Goal: Task Accomplishment & Management: Complete application form

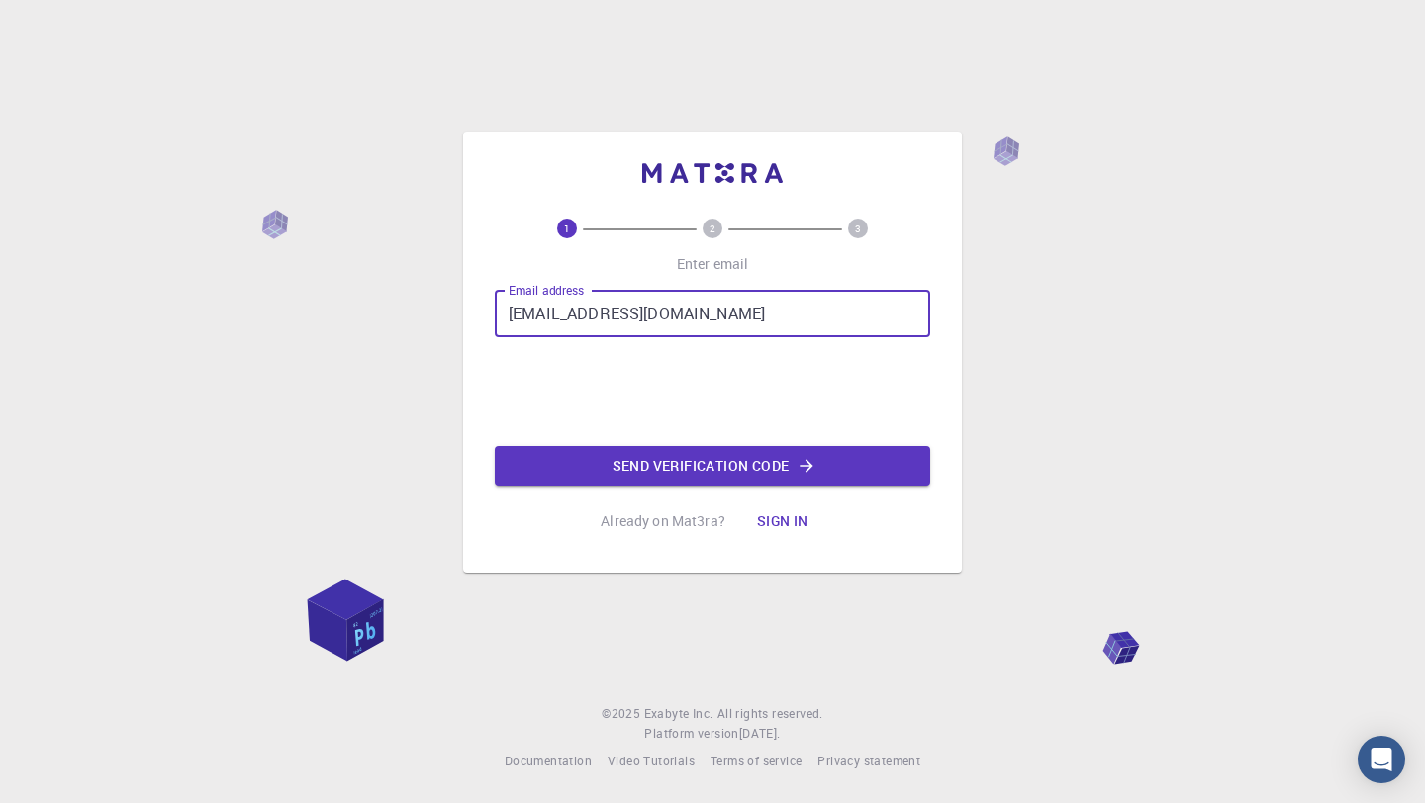
type input "[EMAIL_ADDRESS][DOMAIN_NAME]"
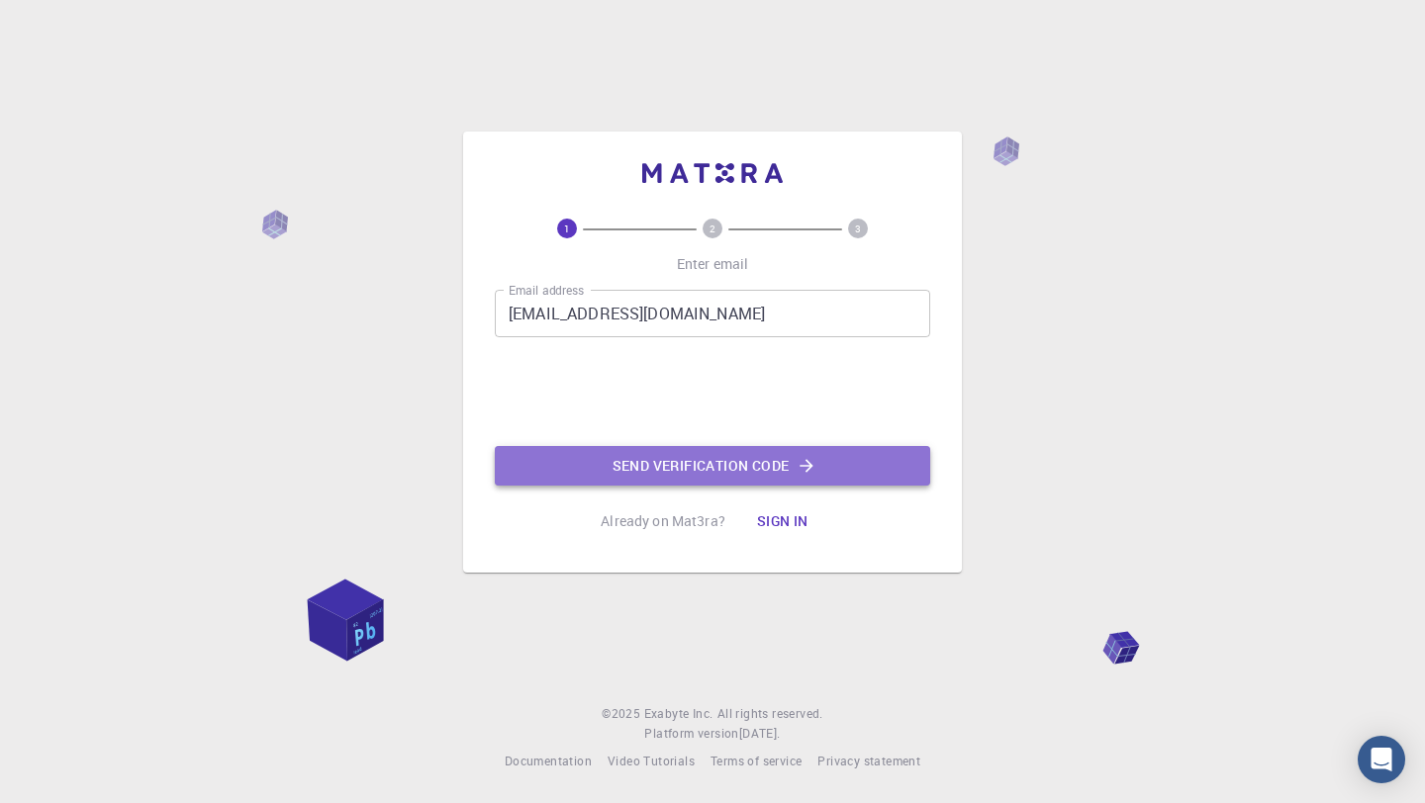
click at [621, 454] on button "Send verification code" at bounding box center [712, 466] width 435 height 40
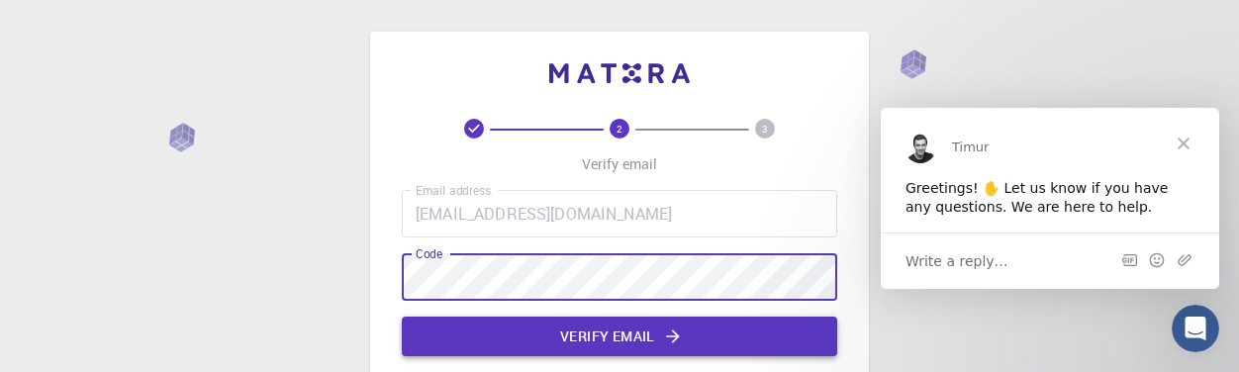
click at [618, 341] on button "Verify email" at bounding box center [619, 337] width 435 height 40
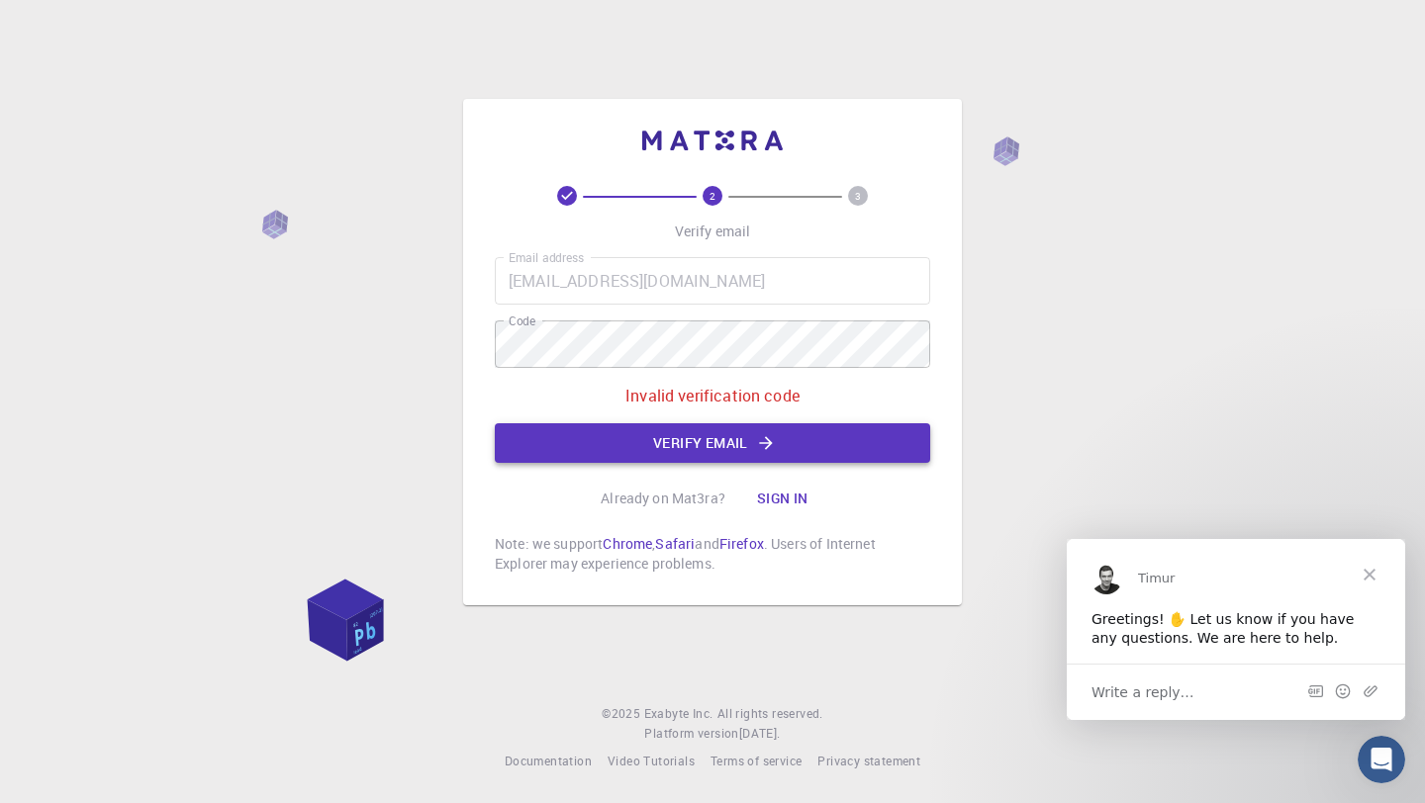
click at [754, 446] on button "Verify email" at bounding box center [712, 443] width 435 height 40
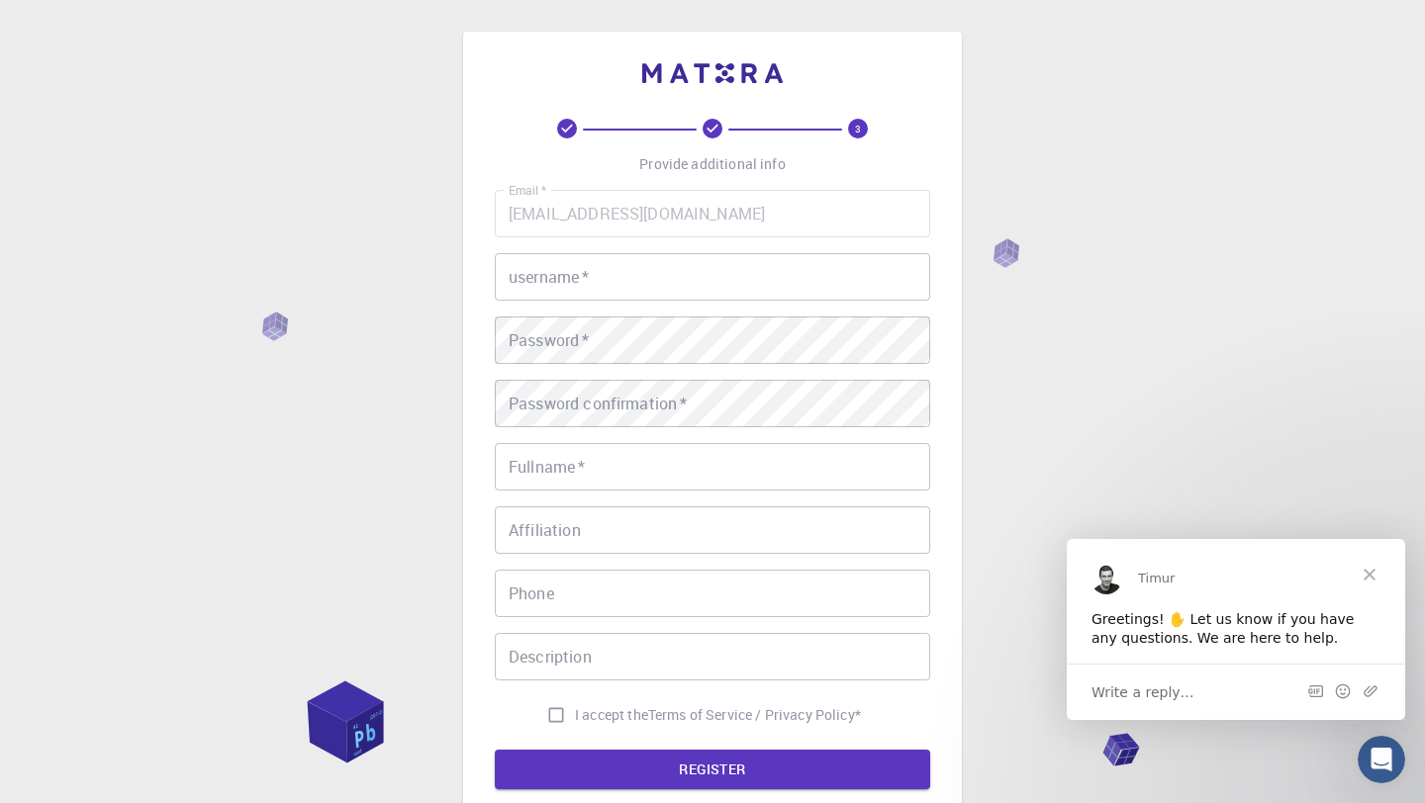
click at [681, 278] on input "username   *" at bounding box center [712, 276] width 435 height 47
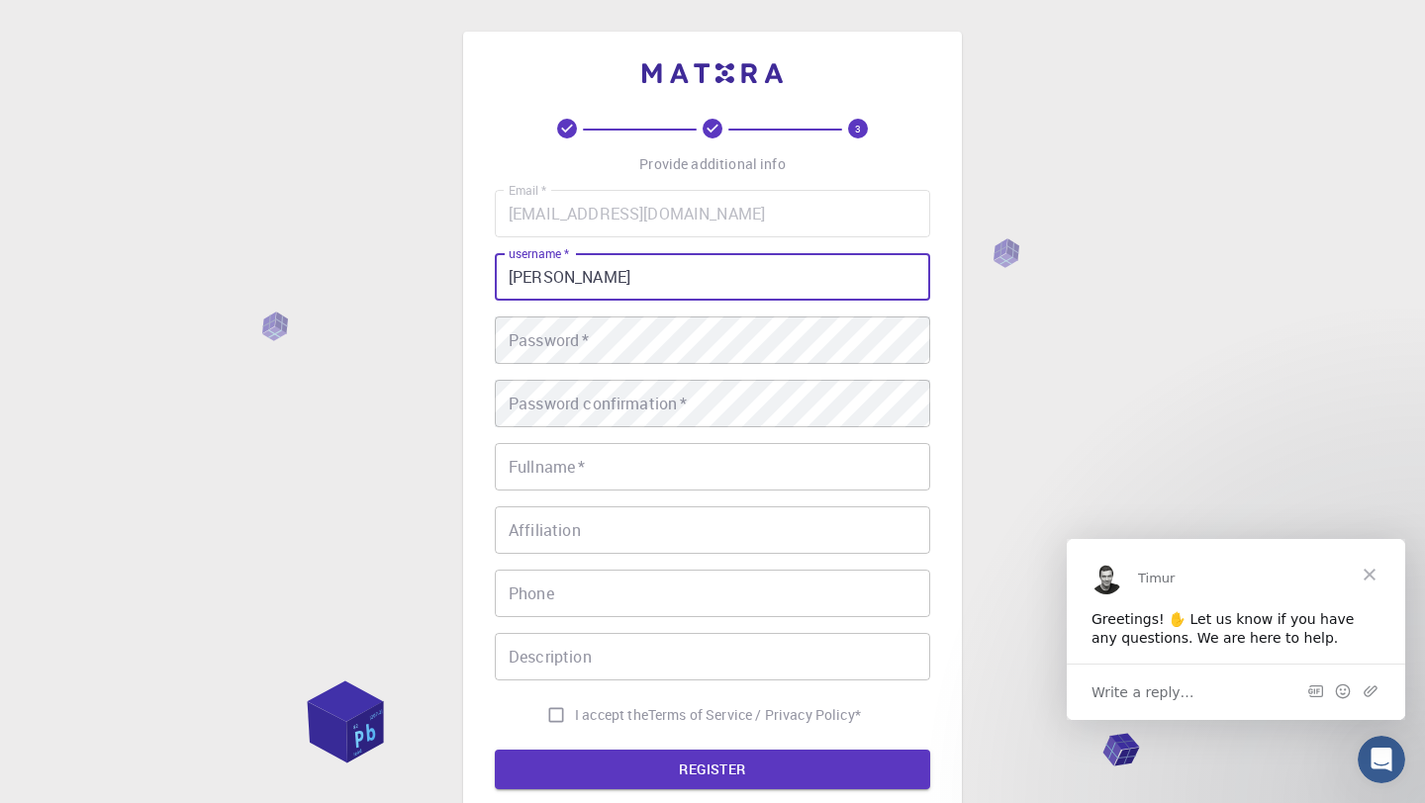
type input "[PERSON_NAME]"
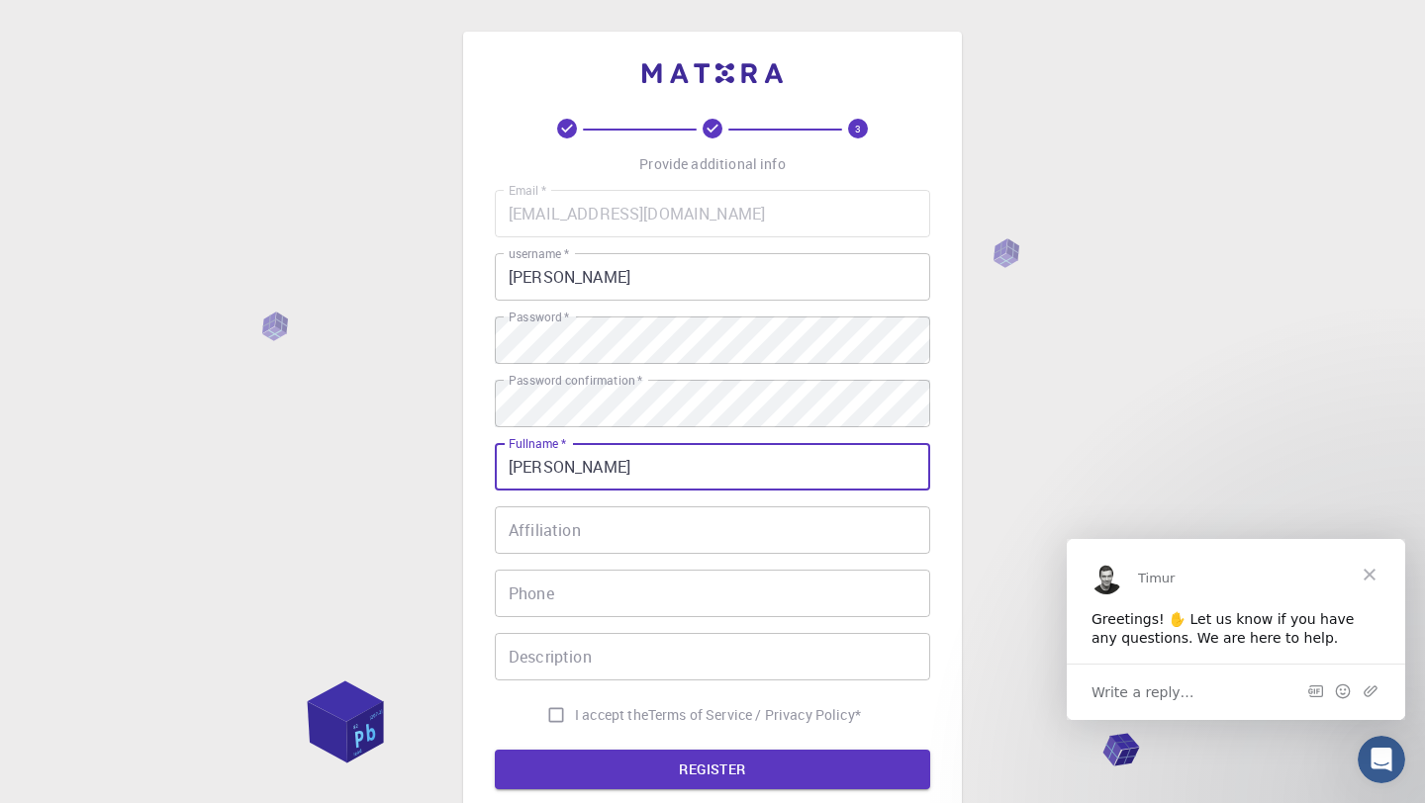
type input "[PERSON_NAME]"
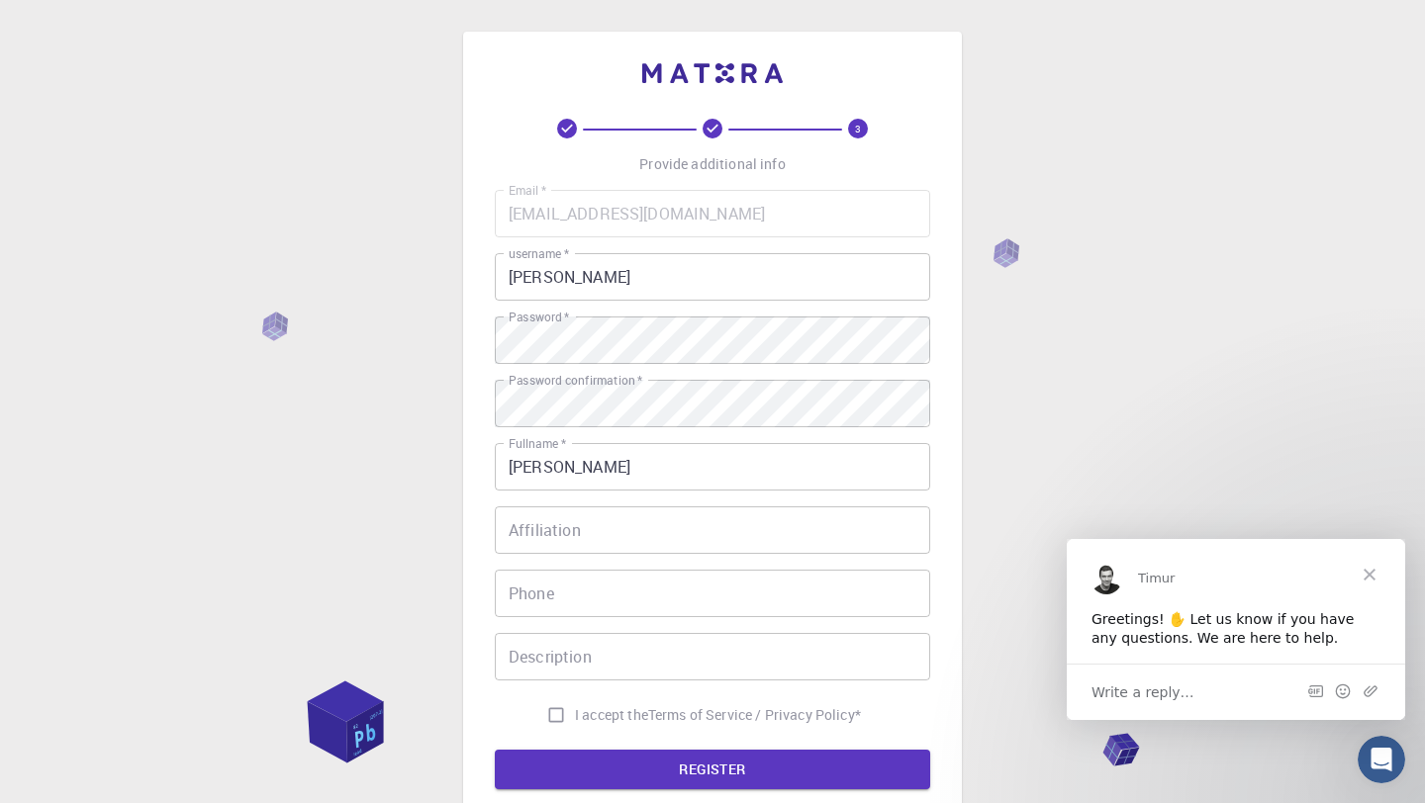
click at [575, 619] on div "Email   * [EMAIL_ADDRESS][DOMAIN_NAME] Email   * username   * [PERSON_NAME] use…" at bounding box center [712, 462] width 435 height 544
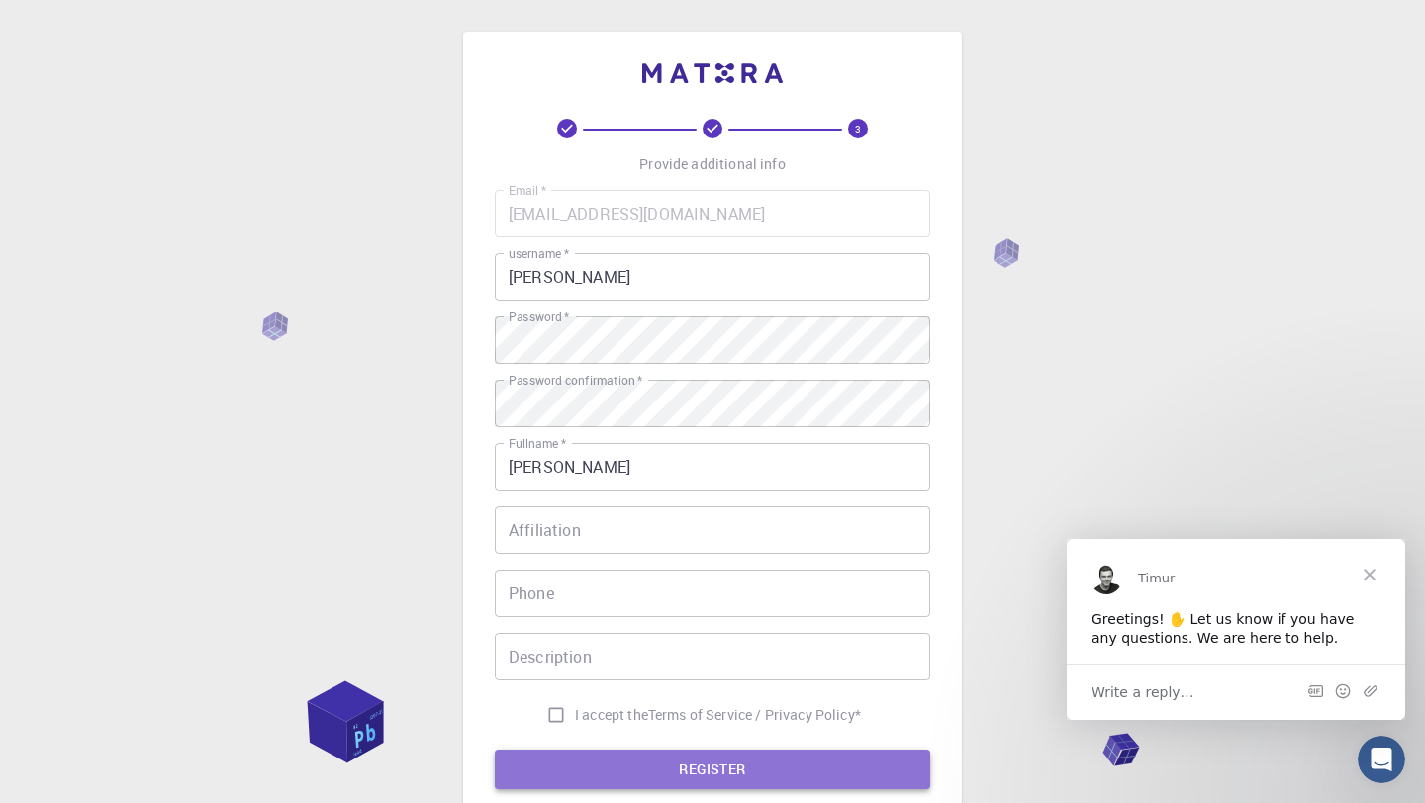
click at [577, 767] on button "REGISTER" at bounding box center [712, 770] width 435 height 40
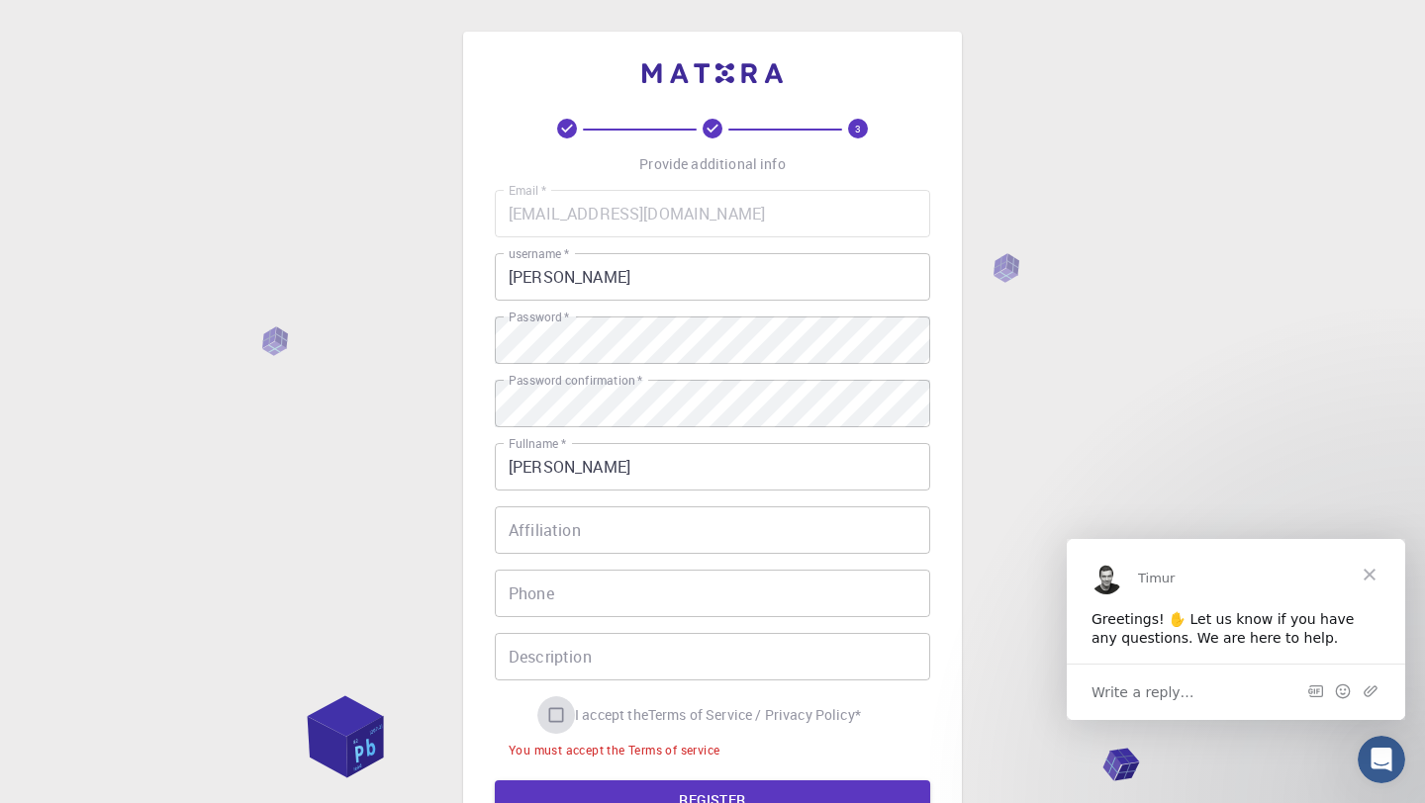
click at [549, 709] on input "I accept the Terms of Service / Privacy Policy *" at bounding box center [556, 715] width 38 height 38
checkbox input "true"
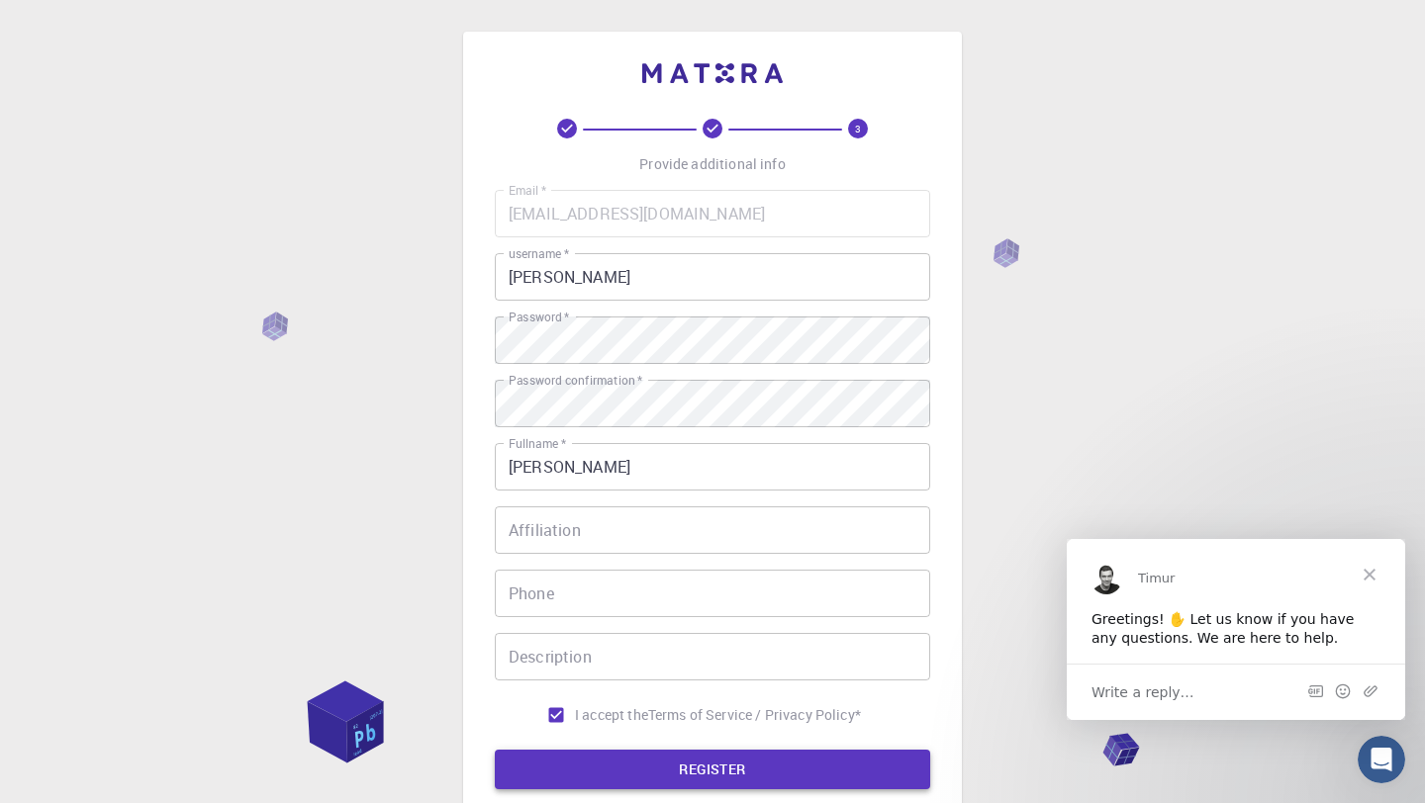
click at [584, 752] on button "REGISTER" at bounding box center [712, 770] width 435 height 40
click at [570, 282] on input "[PERSON_NAME]" at bounding box center [712, 276] width 435 height 47
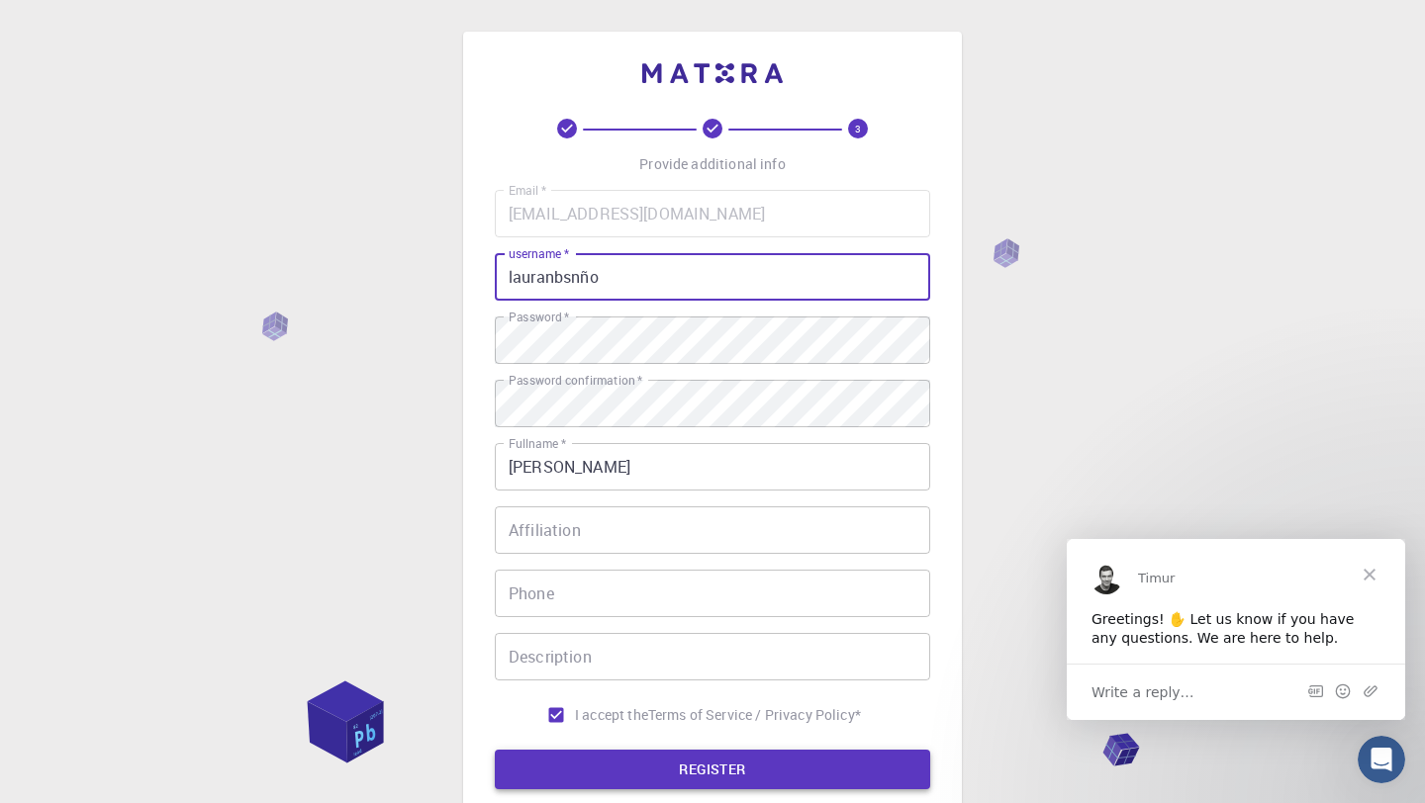
click at [646, 787] on button "REGISTER" at bounding box center [712, 770] width 435 height 40
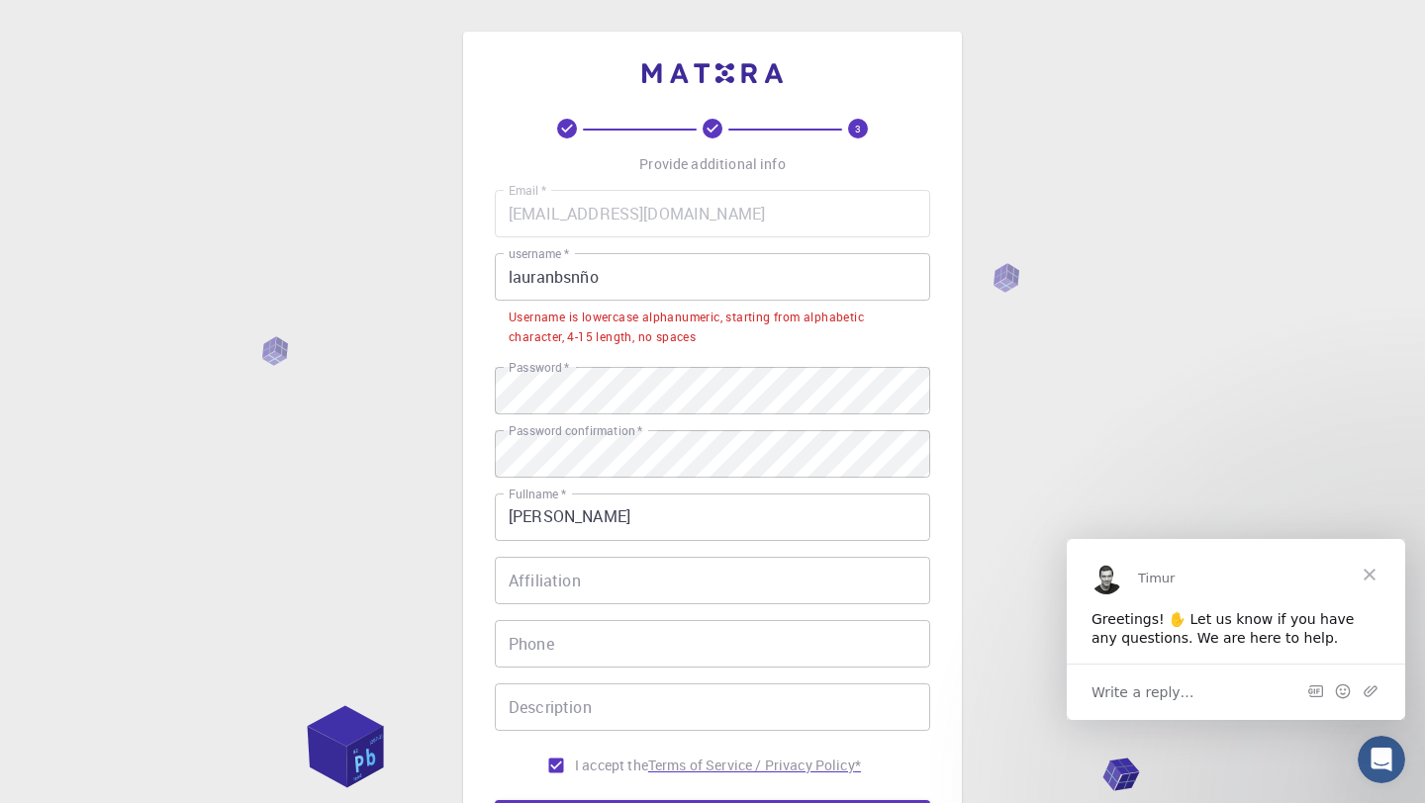
click at [665, 773] on p "Terms of Service / Privacy Policy *" at bounding box center [754, 766] width 213 height 20
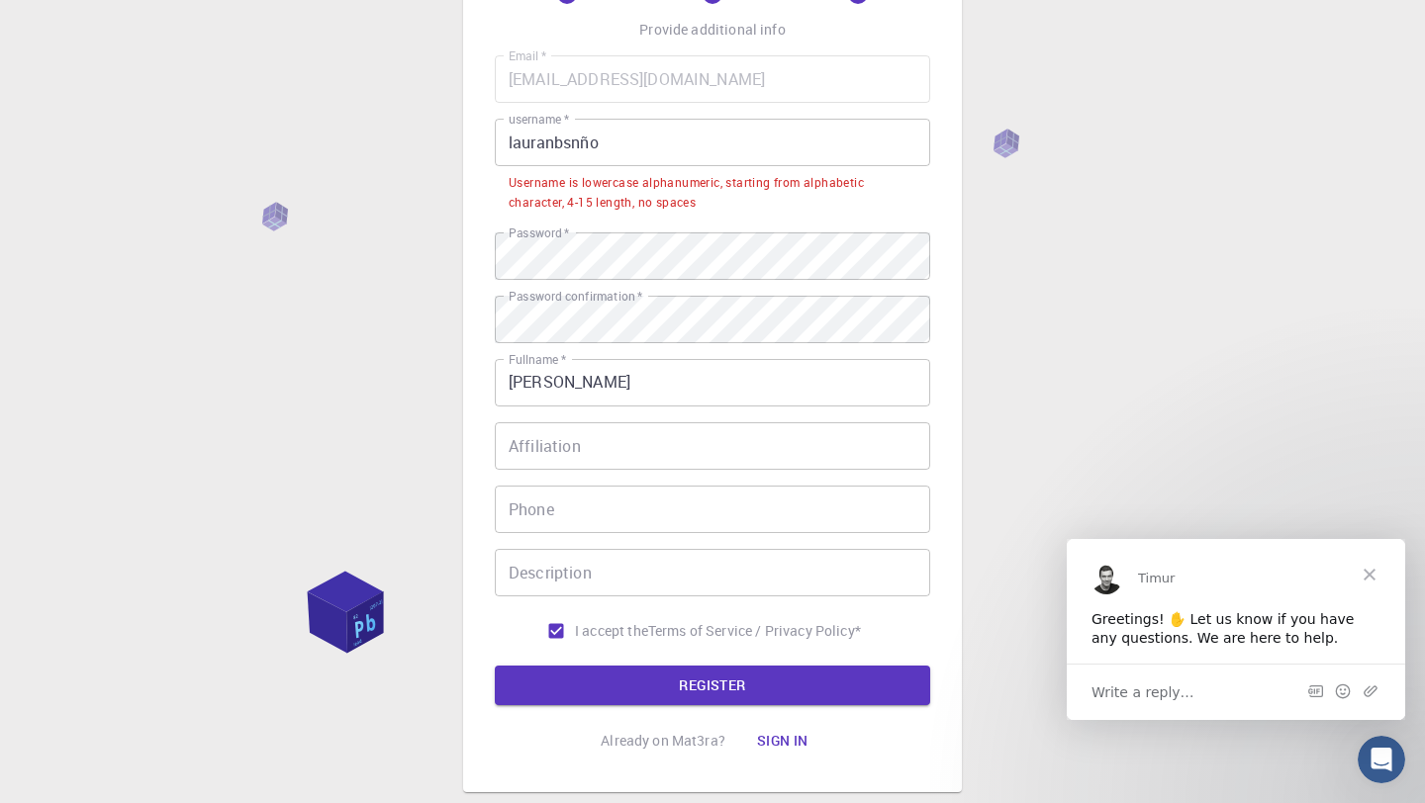
scroll to position [187, 0]
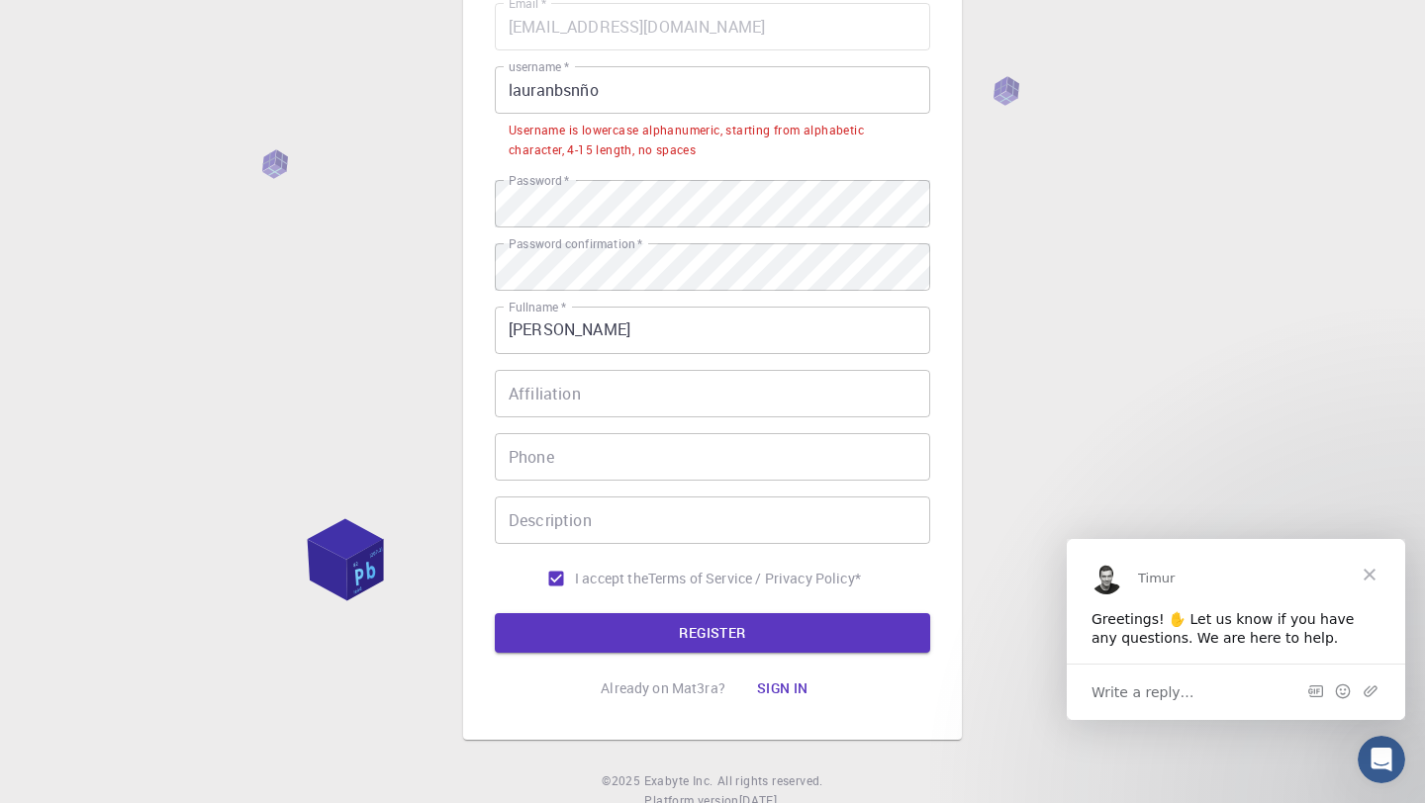
click at [653, 85] on input "lauranbsnño" at bounding box center [712, 89] width 435 height 47
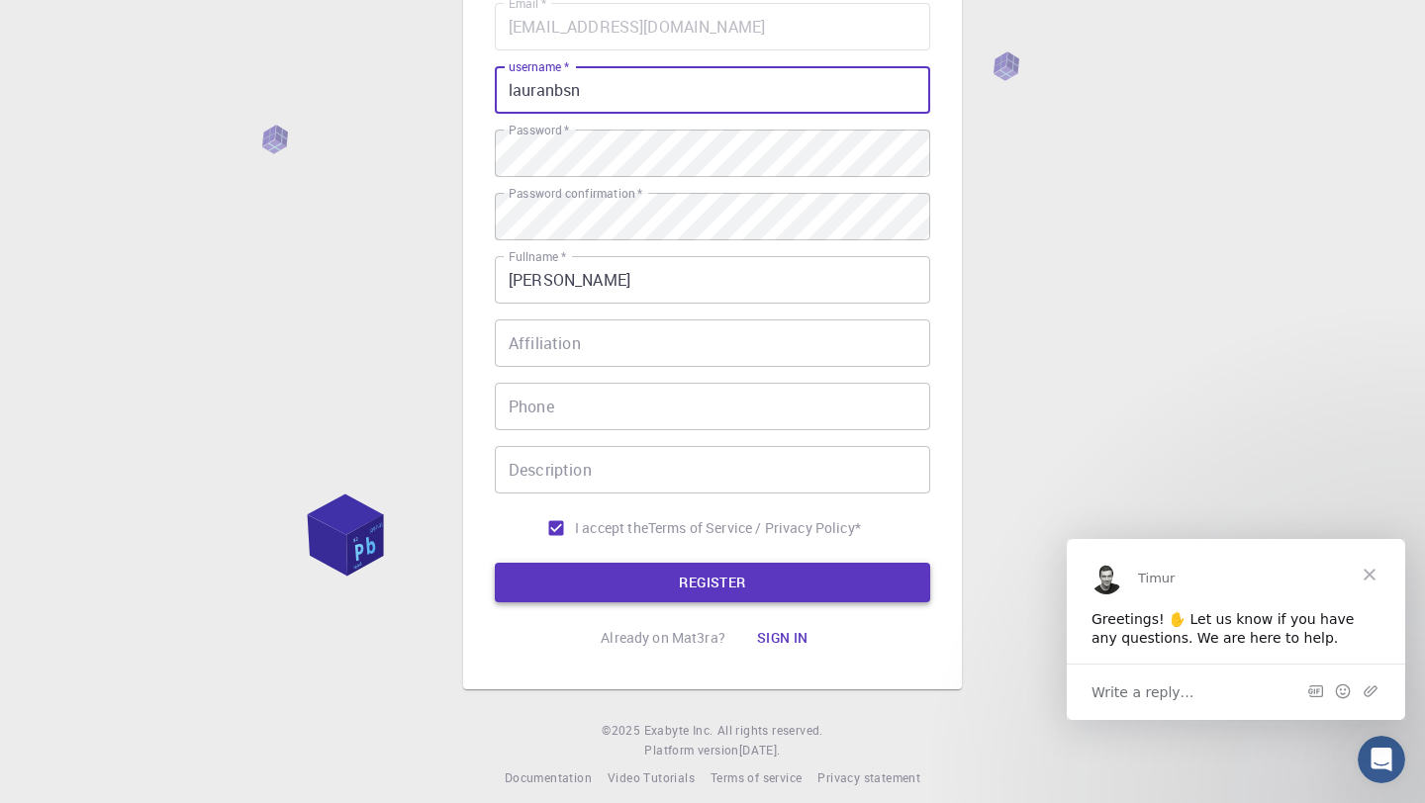
type input "lauranbsn"
click at [658, 579] on button "REGISTER" at bounding box center [712, 583] width 435 height 40
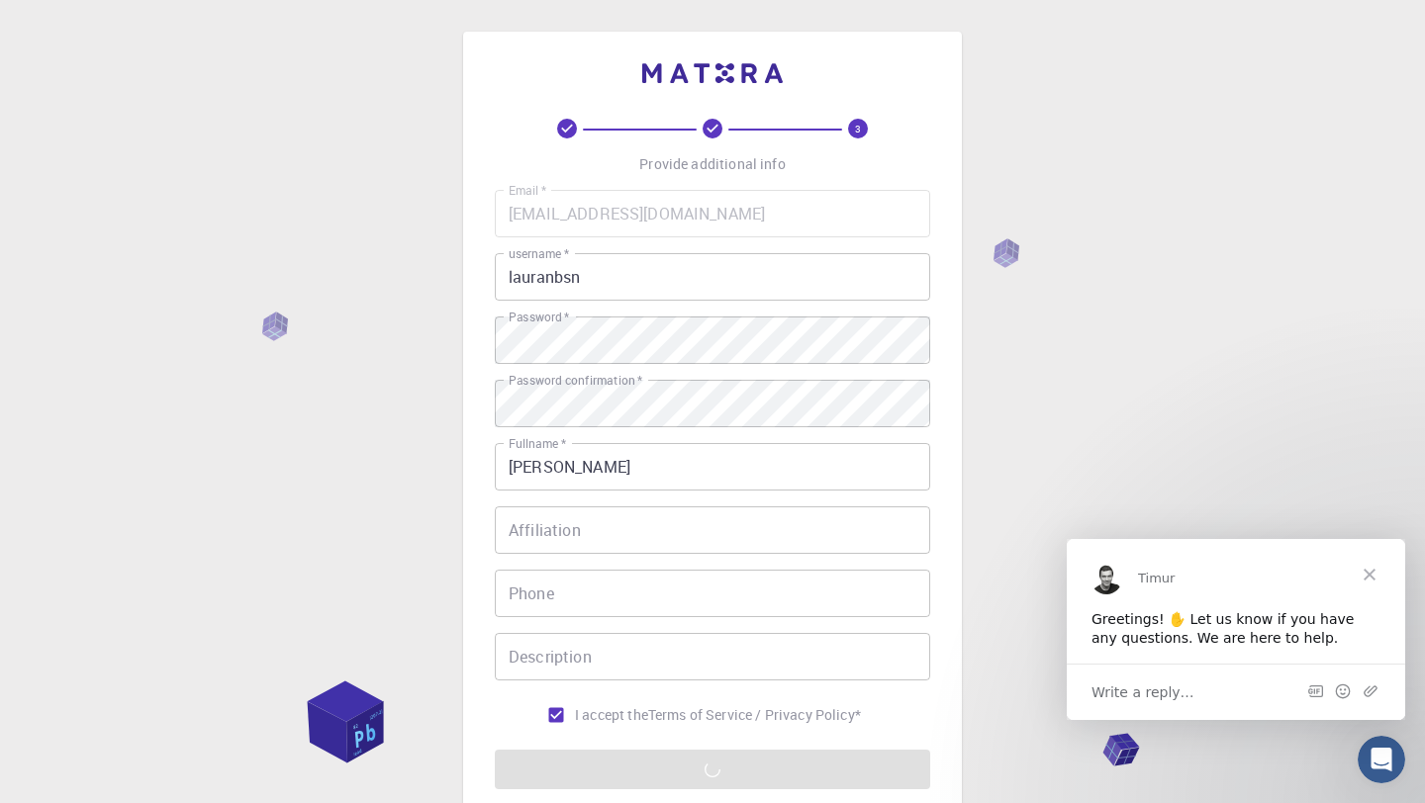
scroll to position [206, 0]
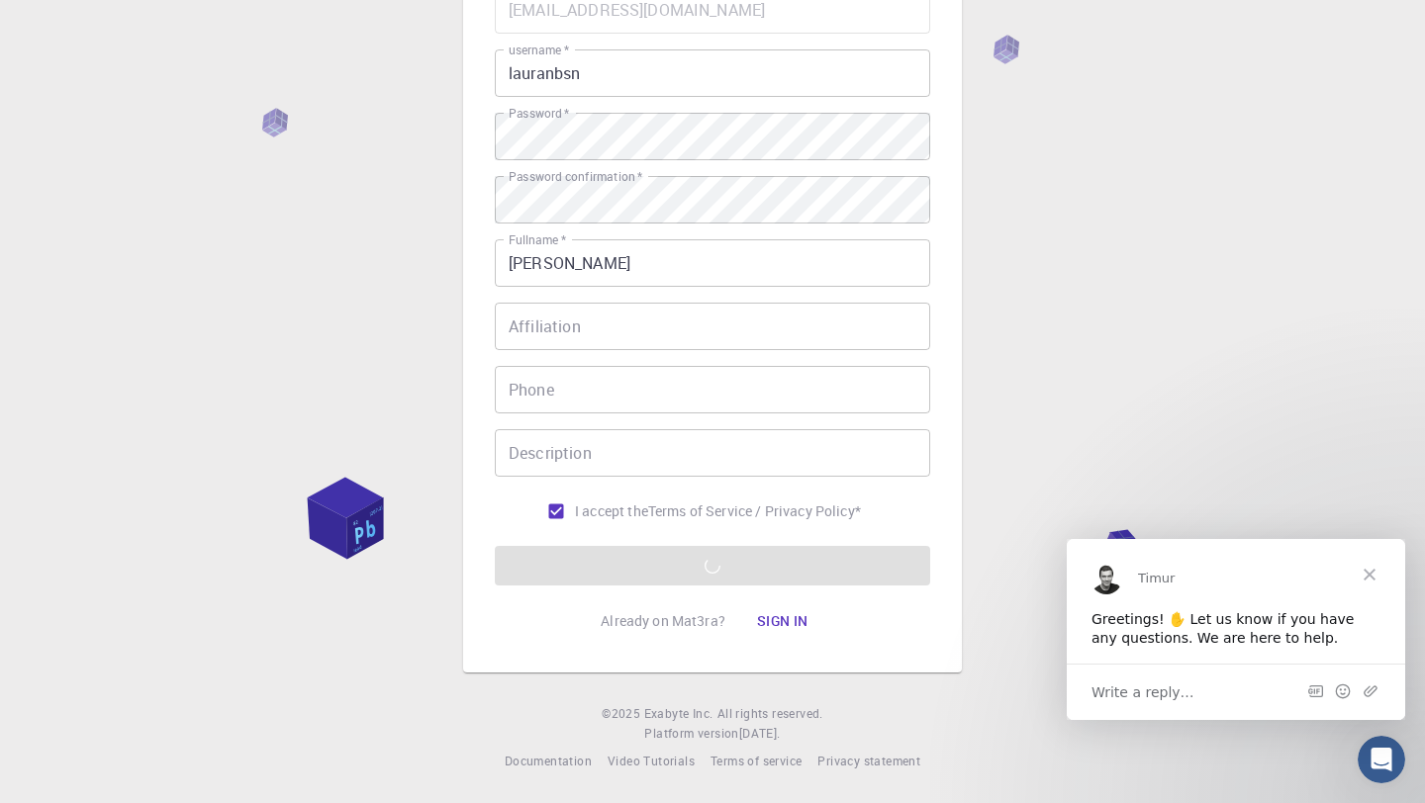
click at [1377, 572] on span "Close" at bounding box center [1369, 573] width 71 height 71
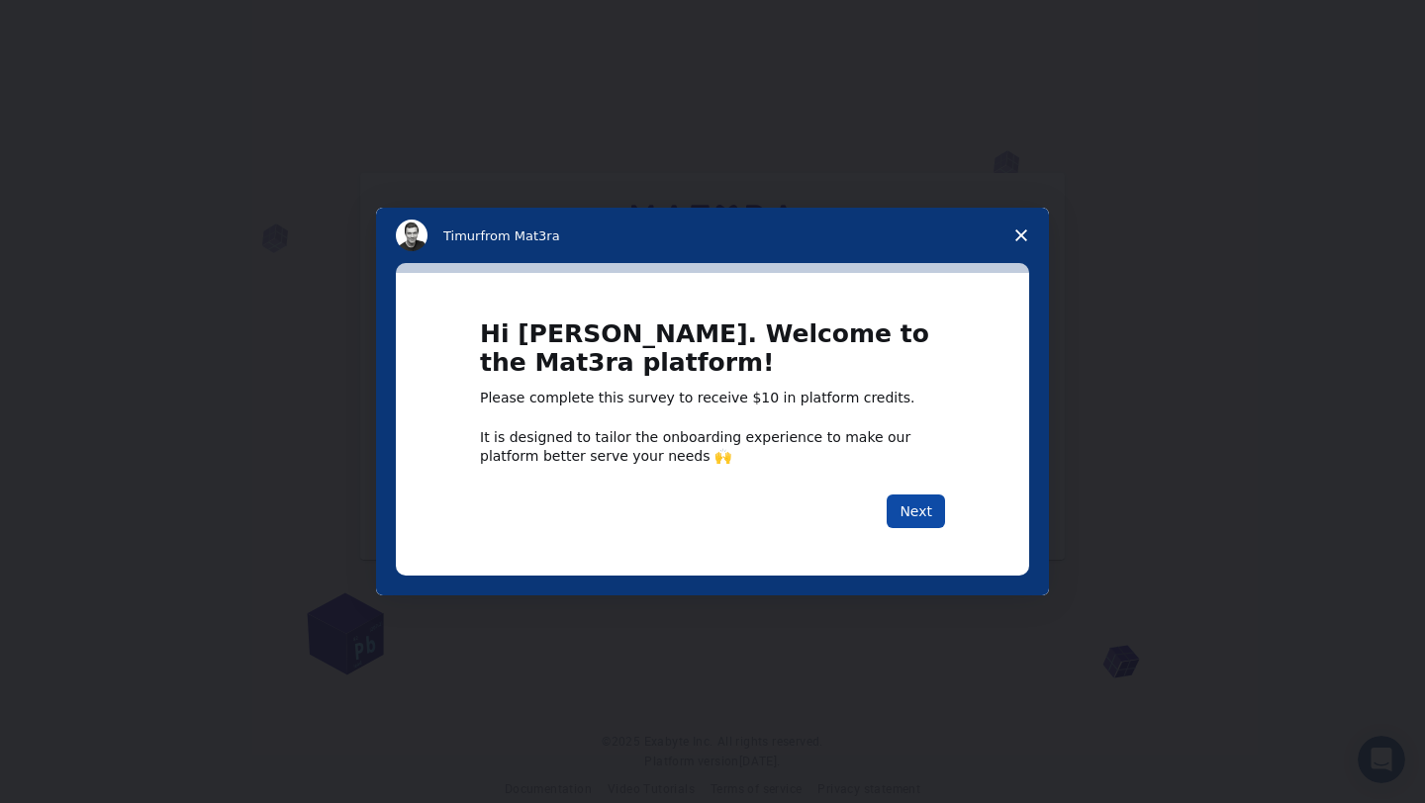
click at [914, 517] on button "Next" at bounding box center [915, 512] width 58 height 34
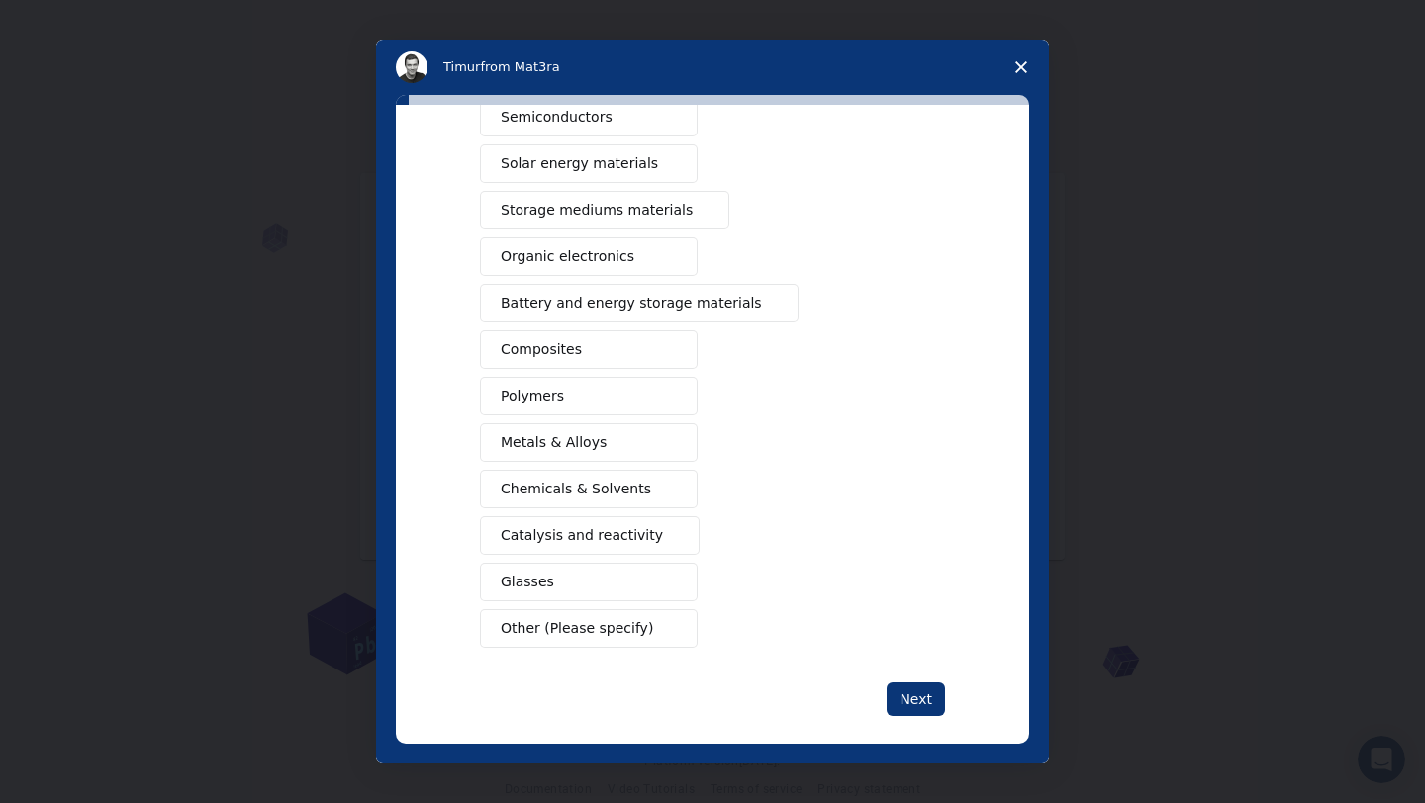
scroll to position [131, 0]
click at [922, 699] on button "Next" at bounding box center [915, 701] width 58 height 34
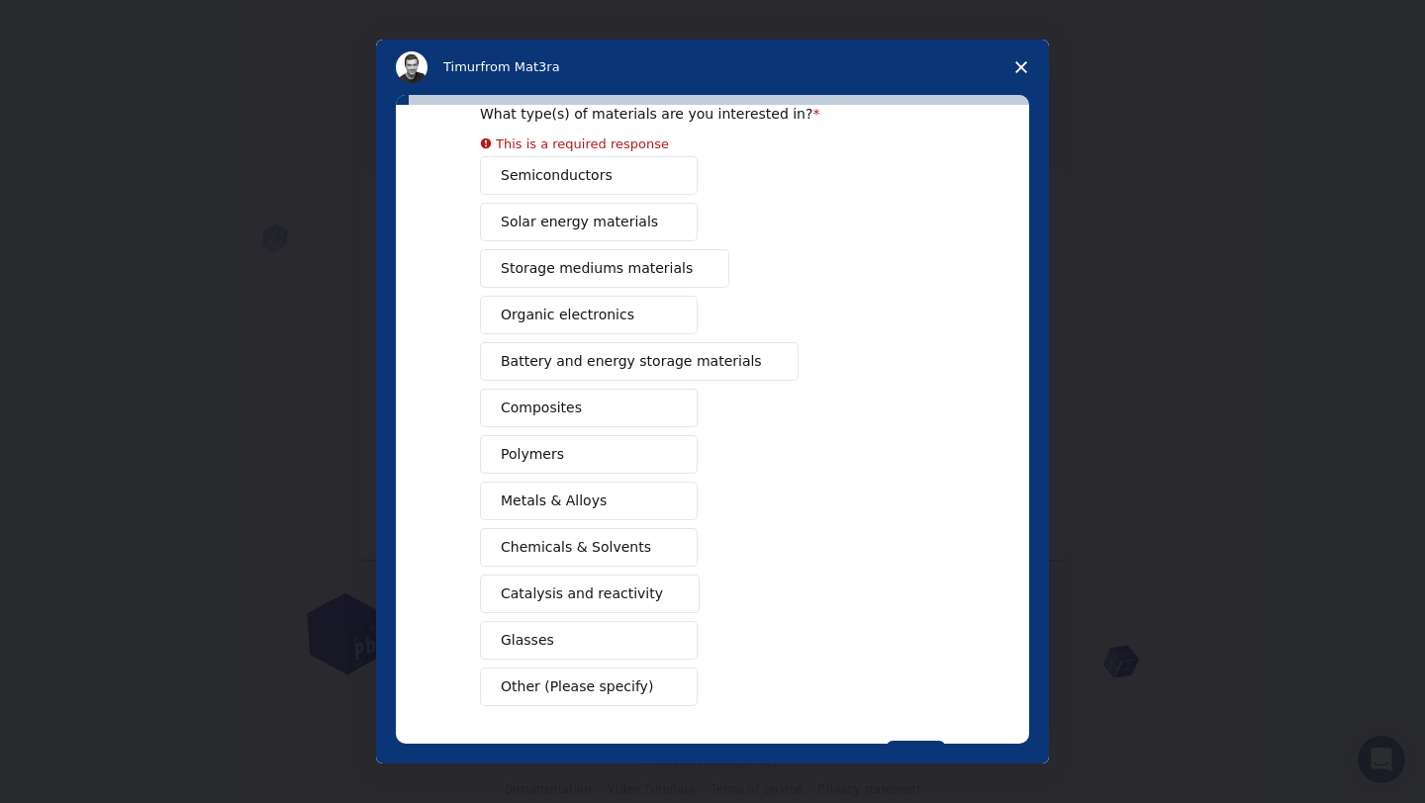
scroll to position [174, 0]
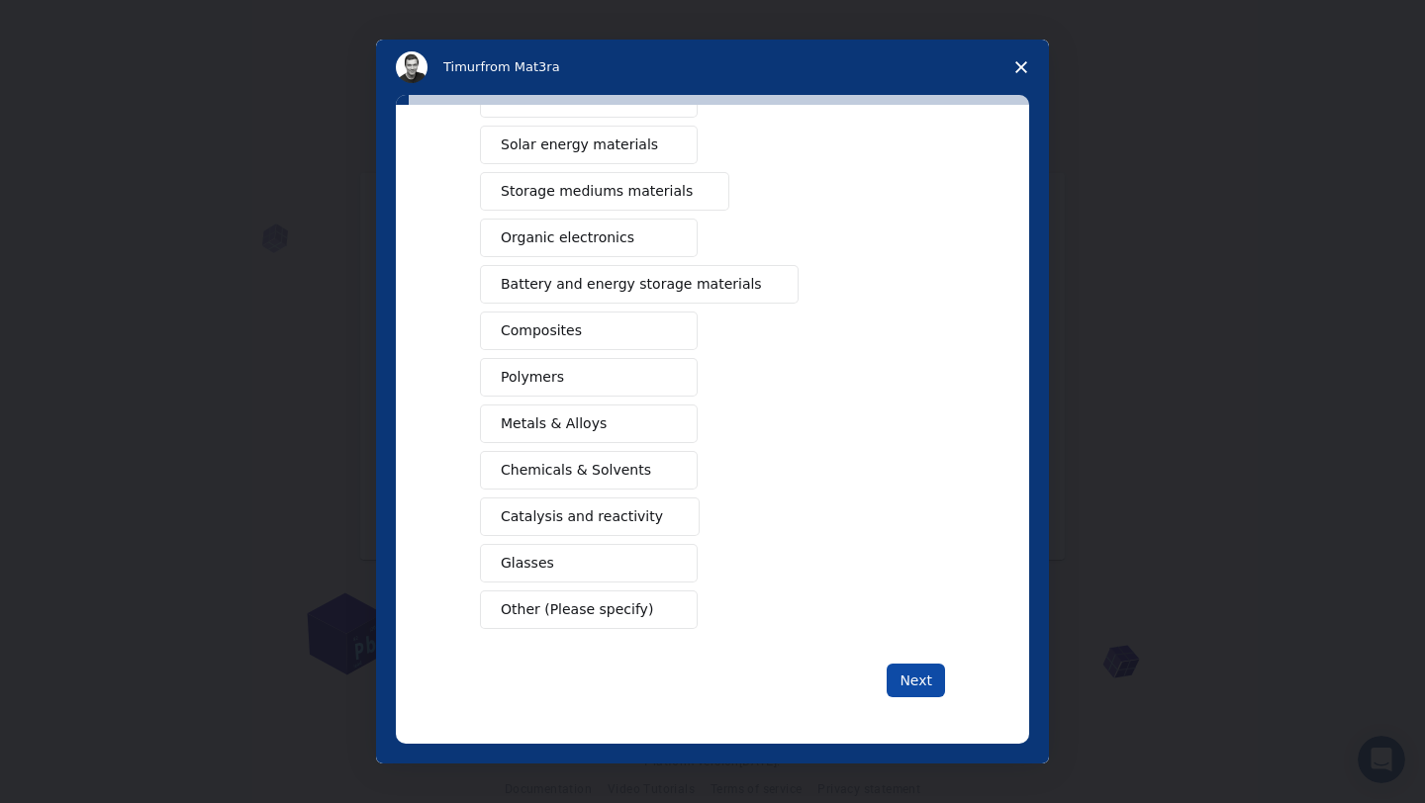
click at [931, 677] on button "Next" at bounding box center [915, 681] width 58 height 34
click at [909, 683] on button "Next" at bounding box center [915, 681] width 58 height 34
click at [1029, 66] on span "Close survey" at bounding box center [1020, 67] width 55 height 55
